Goal: Task Accomplishment & Management: Use online tool/utility

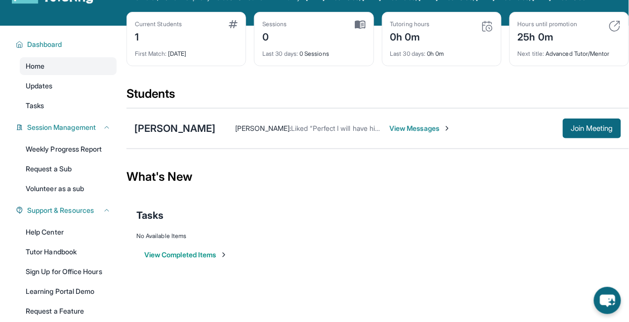
scroll to position [45, 0]
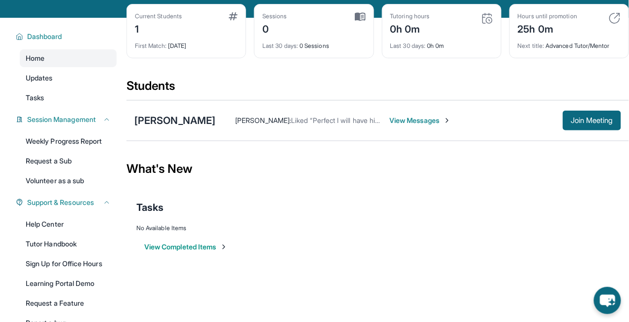
click at [417, 126] on span "View Messages" at bounding box center [421, 121] width 62 height 10
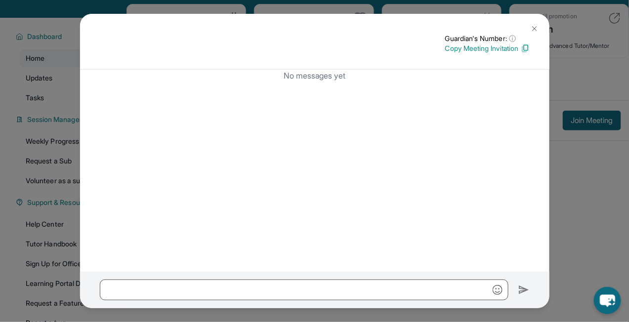
scroll to position [0, 0]
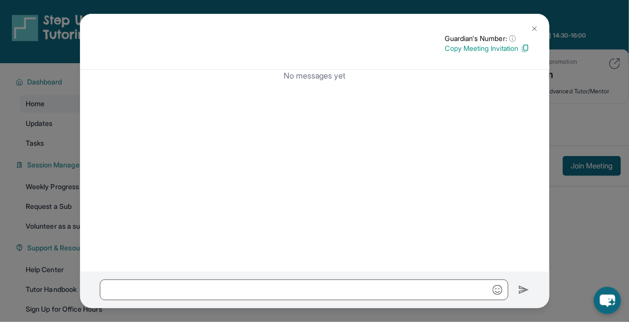
click at [536, 29] on img at bounding box center [535, 29] width 8 height 8
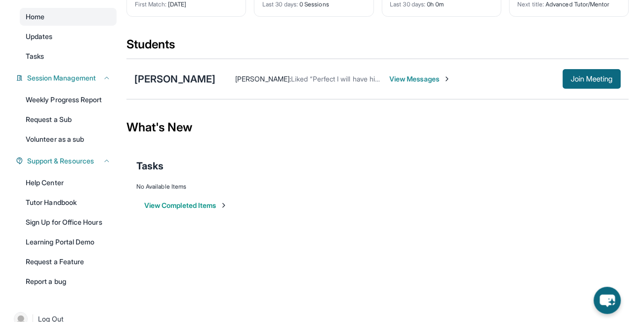
scroll to position [93, 0]
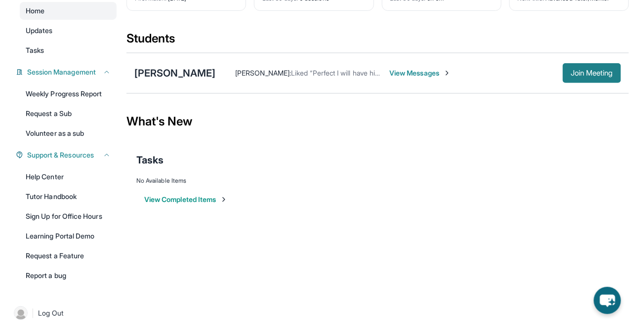
click at [580, 76] on span "Join Meeting" at bounding box center [592, 73] width 43 height 6
click at [54, 225] on link "Sign Up for Office Hours" at bounding box center [68, 217] width 97 height 18
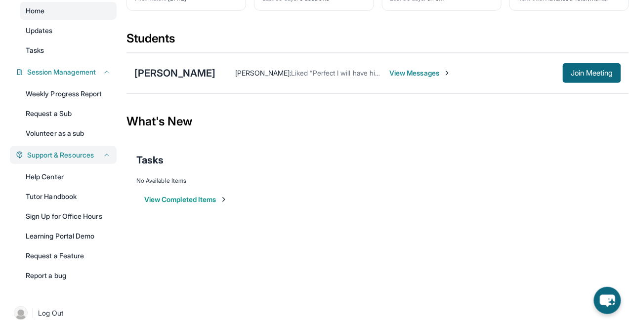
scroll to position [113, 0]
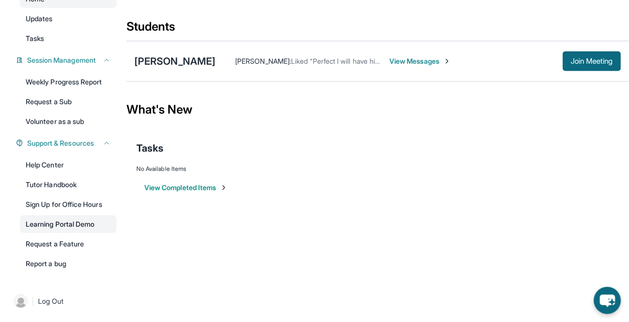
click at [97, 222] on link "Learning Portal Demo" at bounding box center [68, 225] width 97 height 18
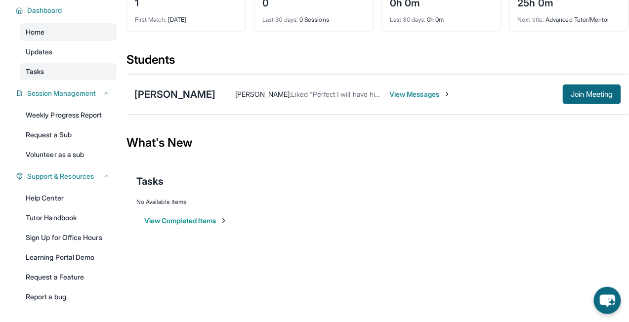
scroll to position [71, 0]
click at [62, 81] on link "Tasks" at bounding box center [68, 72] width 97 height 18
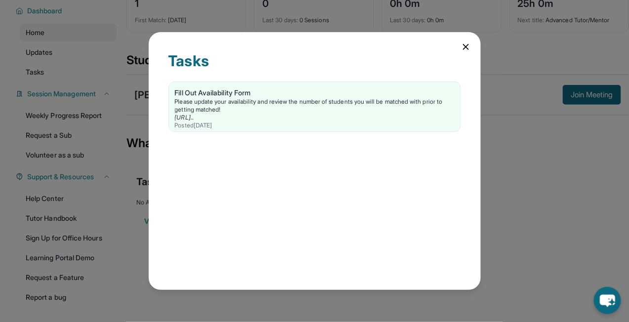
click at [62, 68] on div "Tasks Fill Out Availability Form Please update your availability and review the…" at bounding box center [314, 161] width 629 height 322
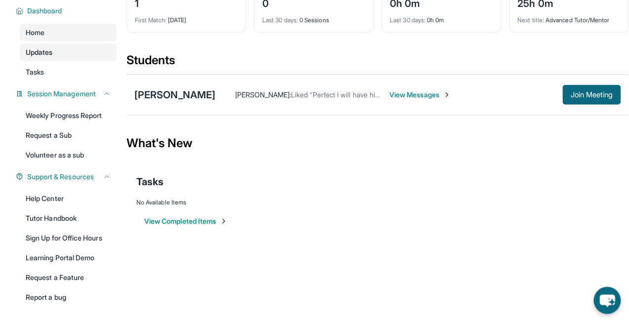
click at [63, 61] on link "Updates" at bounding box center [68, 53] width 97 height 18
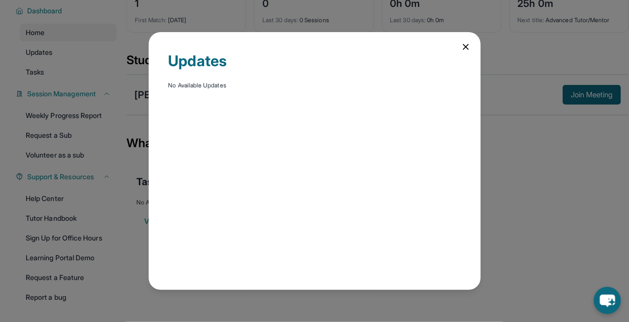
click at [63, 54] on div "Updates No Available Updates" at bounding box center [314, 161] width 629 height 322
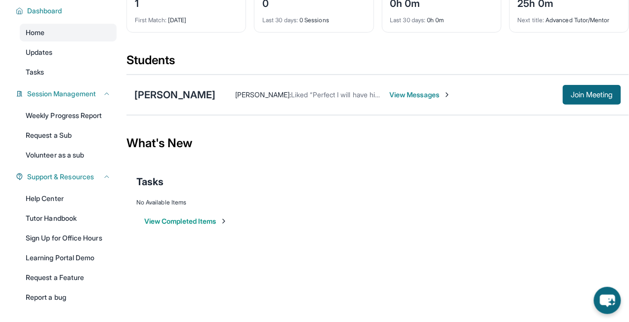
click at [219, 226] on button "View Completed Items" at bounding box center [186, 222] width 84 height 10
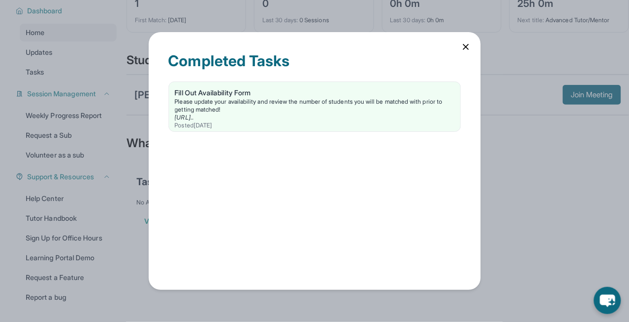
click at [113, 201] on div "Completed Tasks Fill Out Availability Form Please update your availability and …" at bounding box center [314, 161] width 629 height 322
click at [80, 227] on div "Completed Tasks Fill Out Availability Form Please update your availability and …" at bounding box center [314, 161] width 629 height 322
click at [460, 45] on div "Completed Tasks Fill Out Availability Form Please update your availability and …" at bounding box center [315, 161] width 332 height 258
click at [464, 44] on icon at bounding box center [466, 46] width 5 height 5
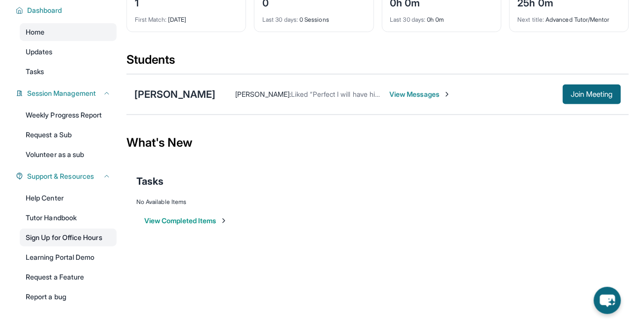
click at [70, 247] on link "Sign Up for Office Hours" at bounding box center [68, 238] width 97 height 18
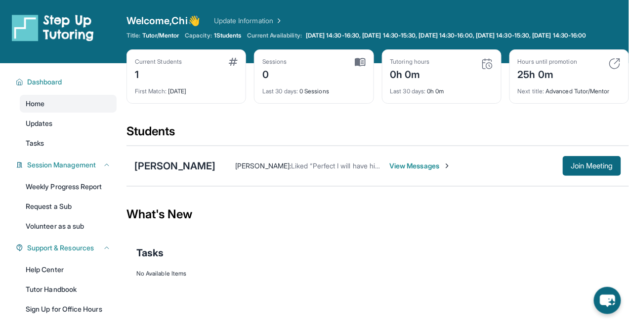
scroll to position [24, 0]
